Goal: Task Accomplishment & Management: Manage account settings

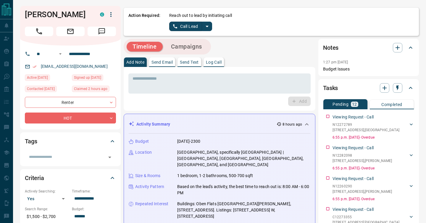
click at [209, 26] on icon "split button" at bounding box center [206, 26] width 7 height 7
click at [203, 48] on li "Log Manual Call" at bounding box center [190, 46] width 36 height 9
click at [189, 20] on div "Reach out to lead by initiating call Log Manual Call" at bounding box center [291, 21] width 245 height 19
click at [188, 26] on button "Log Manual Call" at bounding box center [188, 26] width 39 height 9
click at [190, 25] on button "No" at bounding box center [186, 26] width 10 height 9
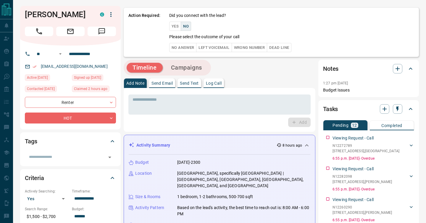
click at [179, 51] on button "No Answer" at bounding box center [182, 47] width 27 height 9
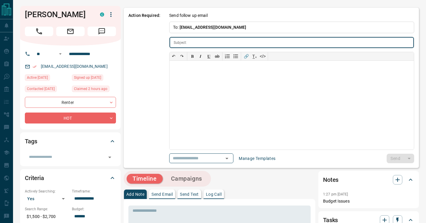
type input "**********"
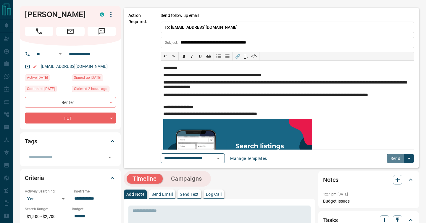
click at [393, 158] on button "Send" at bounding box center [394, 157] width 17 height 9
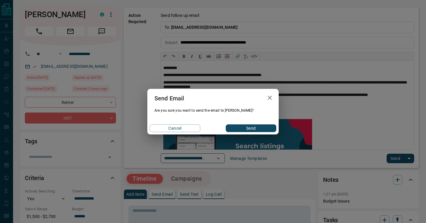
click at [257, 130] on button "Send" at bounding box center [251, 128] width 51 height 8
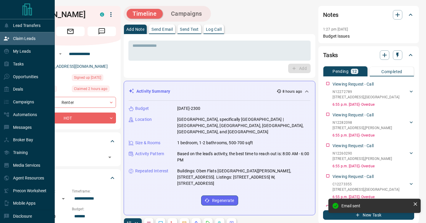
click at [16, 38] on p "Claim Leads" at bounding box center [24, 38] width 22 height 5
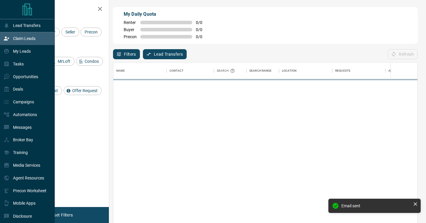
scroll to position [169, 304]
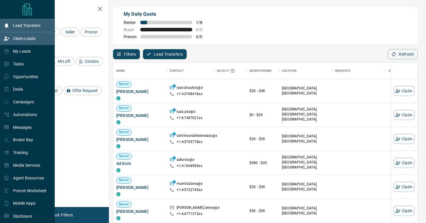
click at [10, 27] on div "Lead Transfers" at bounding box center [22, 26] width 37 height 10
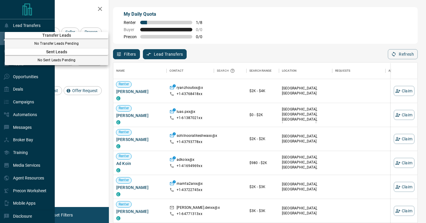
click at [227, 41] on div at bounding box center [213, 111] width 426 height 223
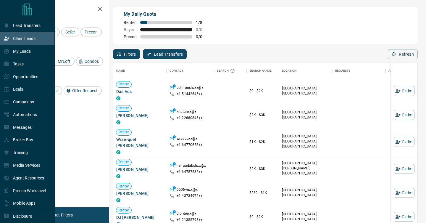
click at [85, 72] on div "Type of Lead Renter Buyer Seller Precon Lead Source Property MrLoft Condos Lead…" at bounding box center [61, 59] width 84 height 92
click at [76, 91] on span "Offer Request" at bounding box center [85, 90] width 30 height 5
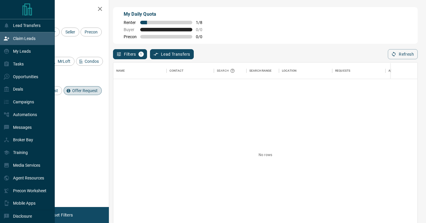
click at [27, 36] on p "Claim Leads" at bounding box center [24, 38] width 22 height 5
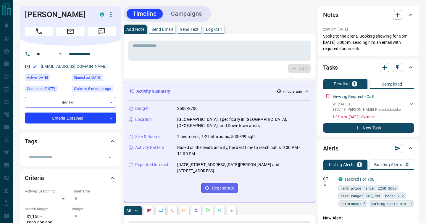
scroll to position [299, 0]
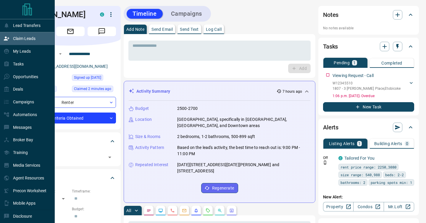
click at [10, 37] on div "Claim Leads" at bounding box center [20, 39] width 32 height 10
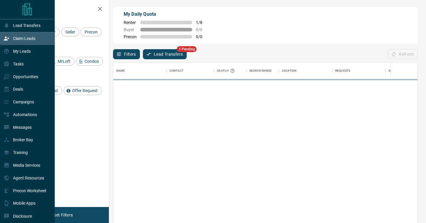
scroll to position [169, 304]
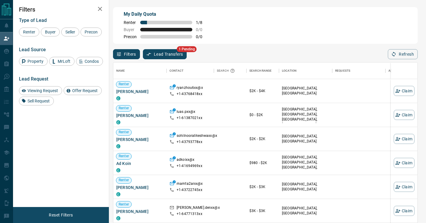
click at [183, 53] on button "Lead Transfers" at bounding box center [165, 54] width 44 height 10
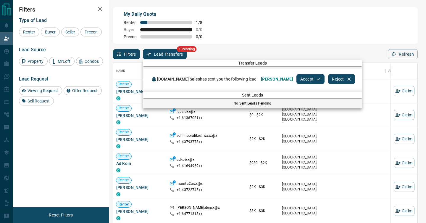
click at [296, 80] on button "Accept" at bounding box center [310, 79] width 28 height 10
